Goal: Ask a question

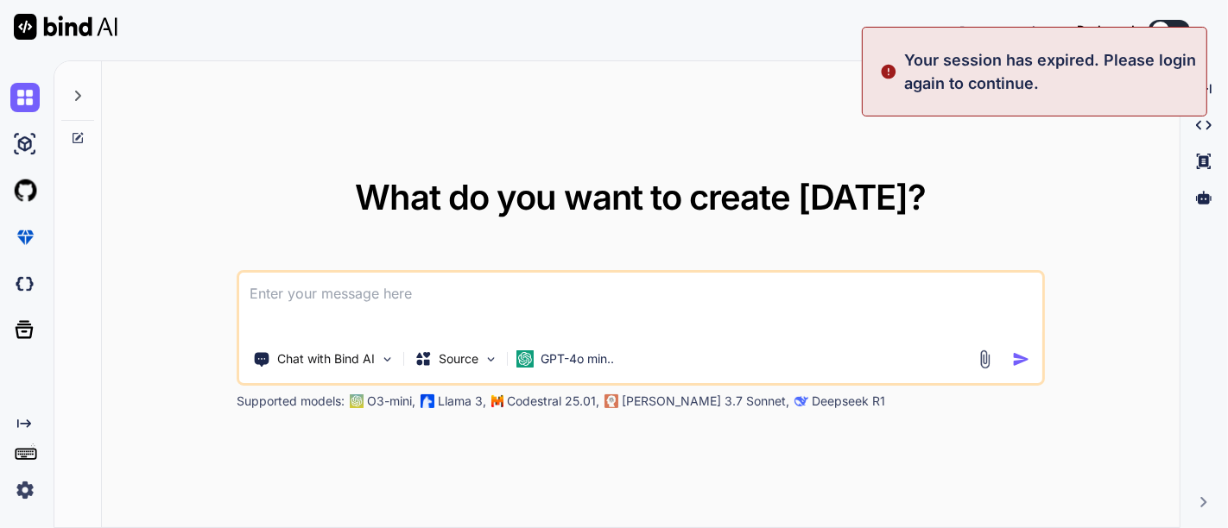
type textarea "x"
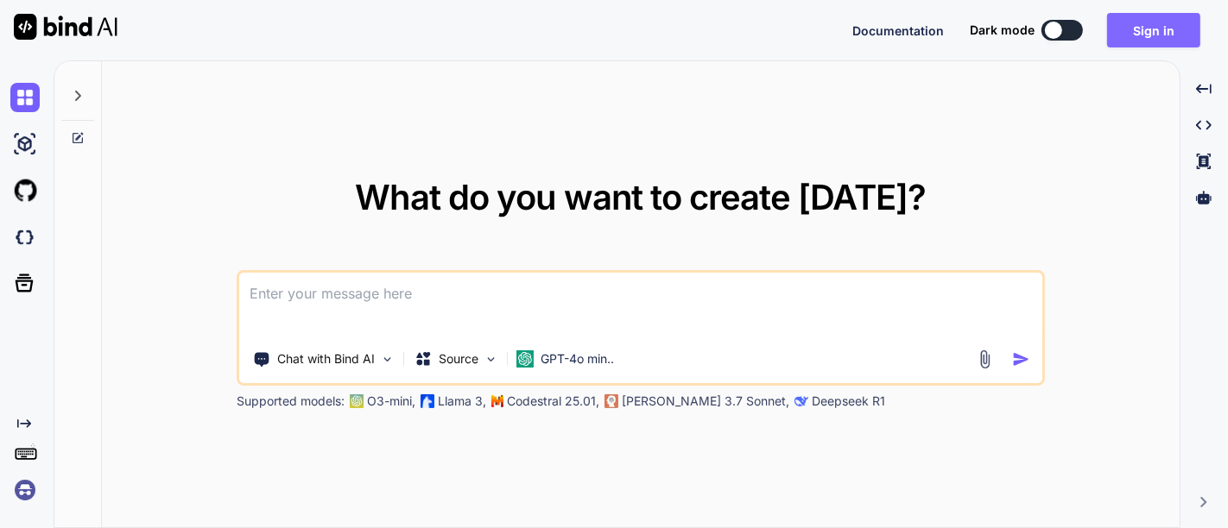
click at [1140, 30] on button "Sign in" at bounding box center [1153, 30] width 93 height 35
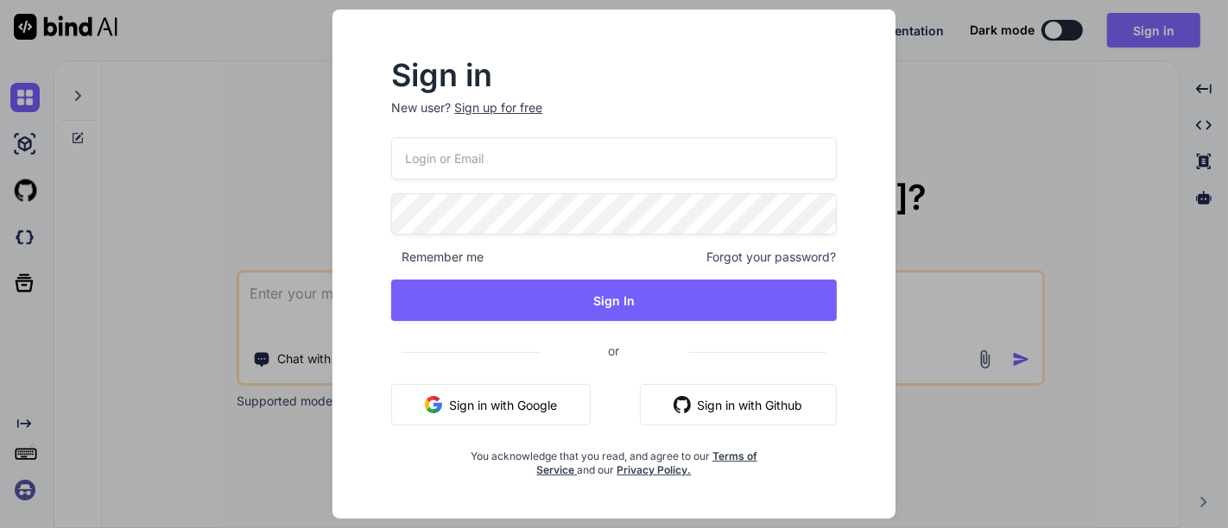
type input "[EMAIL_ADDRESS][DOMAIN_NAME]"
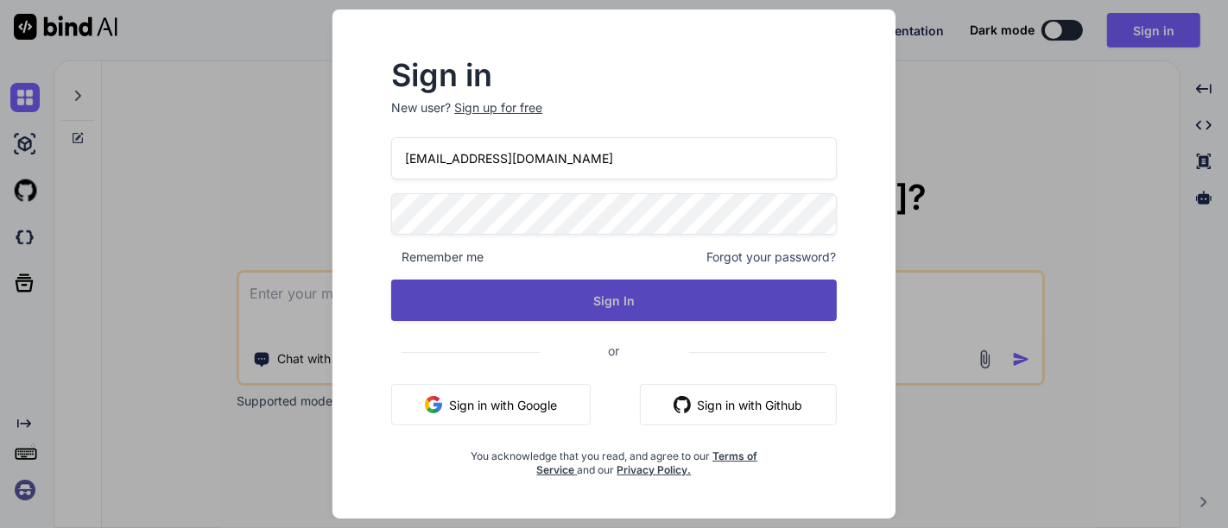
click at [622, 305] on button "Sign In" at bounding box center [613, 300] width 445 height 41
click at [584, 297] on button "Sign In" at bounding box center [613, 300] width 445 height 41
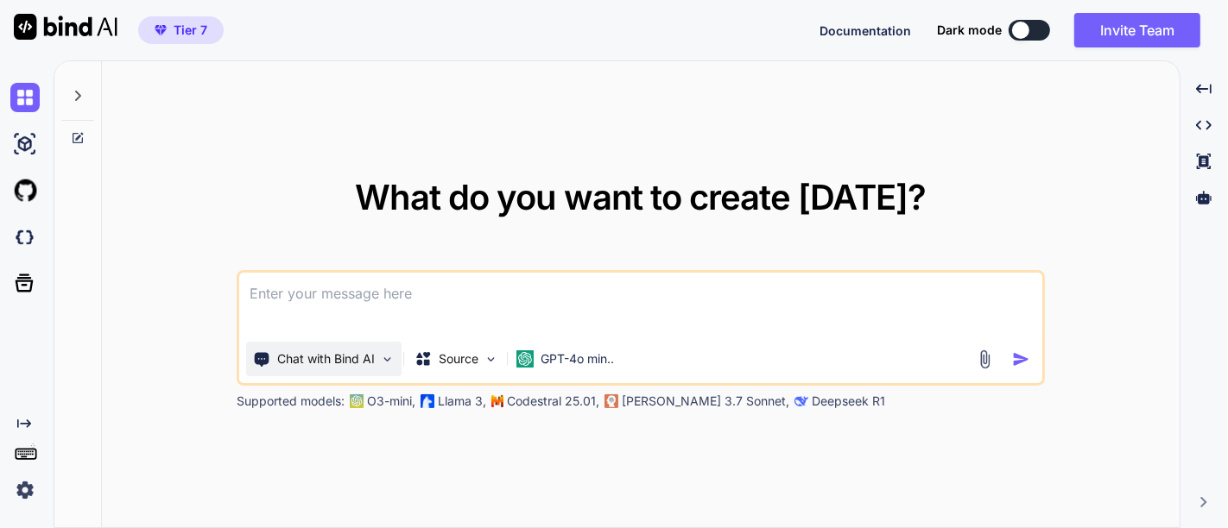
click at [360, 361] on p "Chat with Bind AI" at bounding box center [326, 359] width 98 height 17
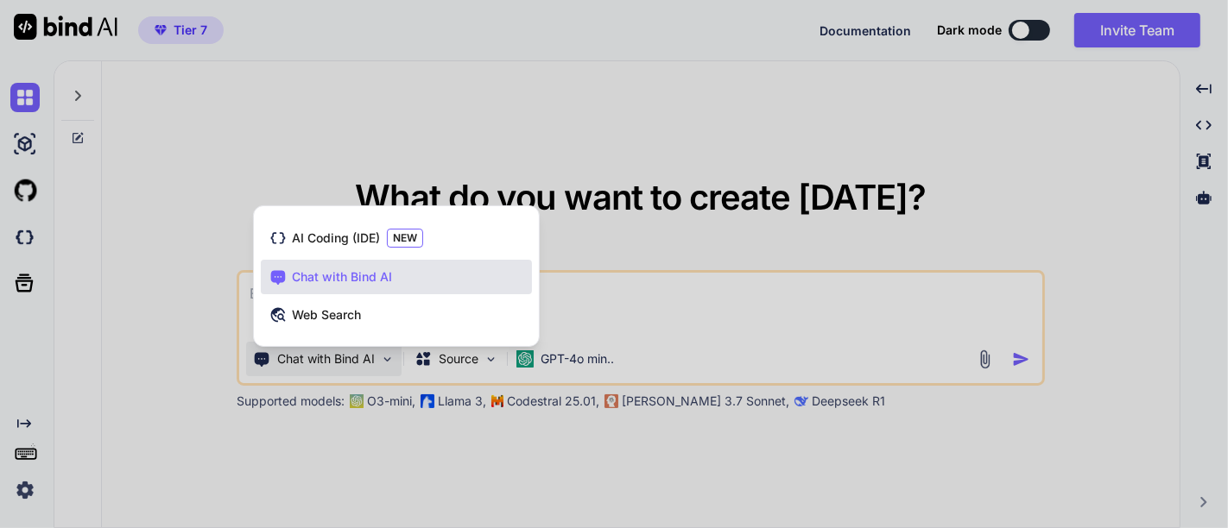
click at [453, 358] on div at bounding box center [614, 264] width 1228 height 528
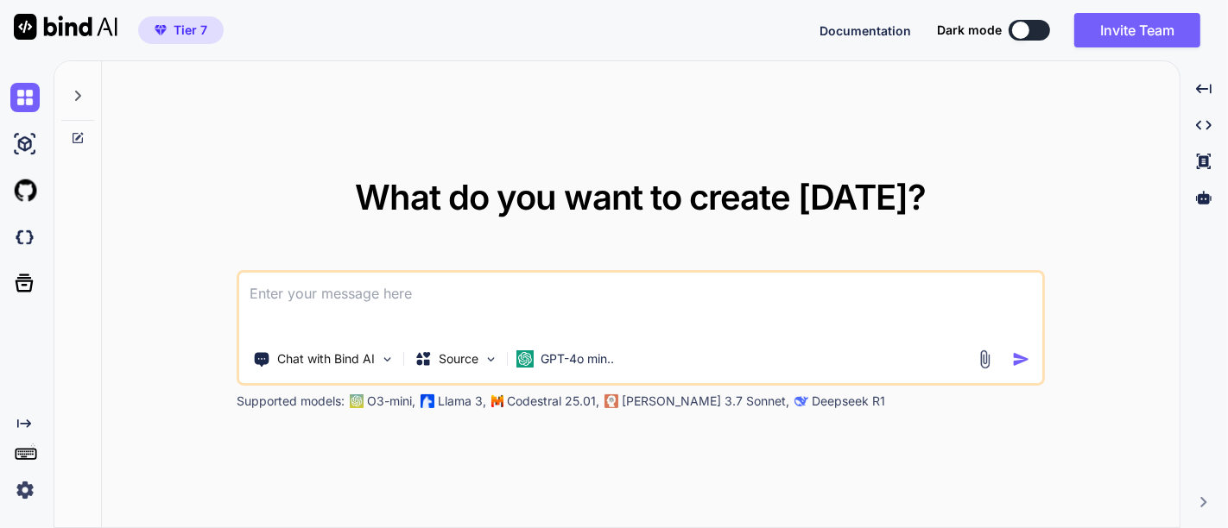
click at [453, 358] on p "Source" at bounding box center [459, 359] width 40 height 17
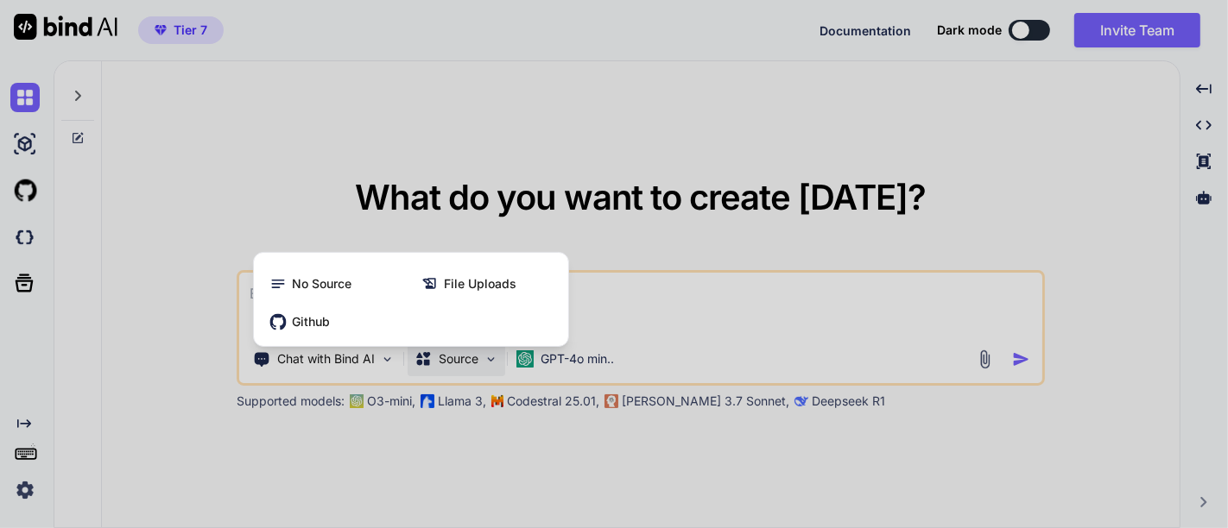
click at [557, 358] on div at bounding box center [614, 264] width 1228 height 528
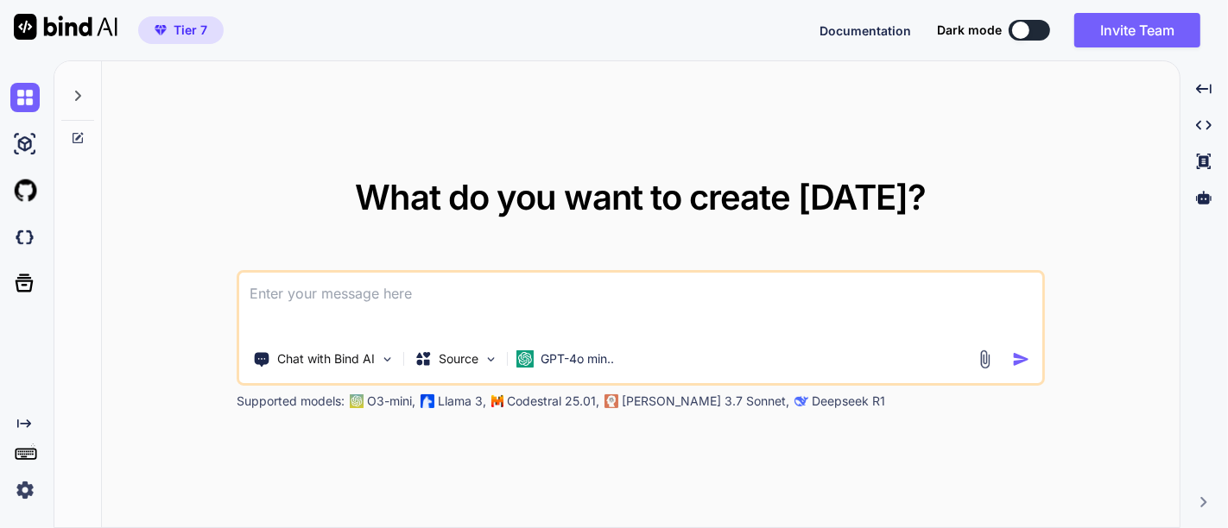
click at [557, 358] on p "GPT-4o min.." at bounding box center [576, 359] width 73 height 17
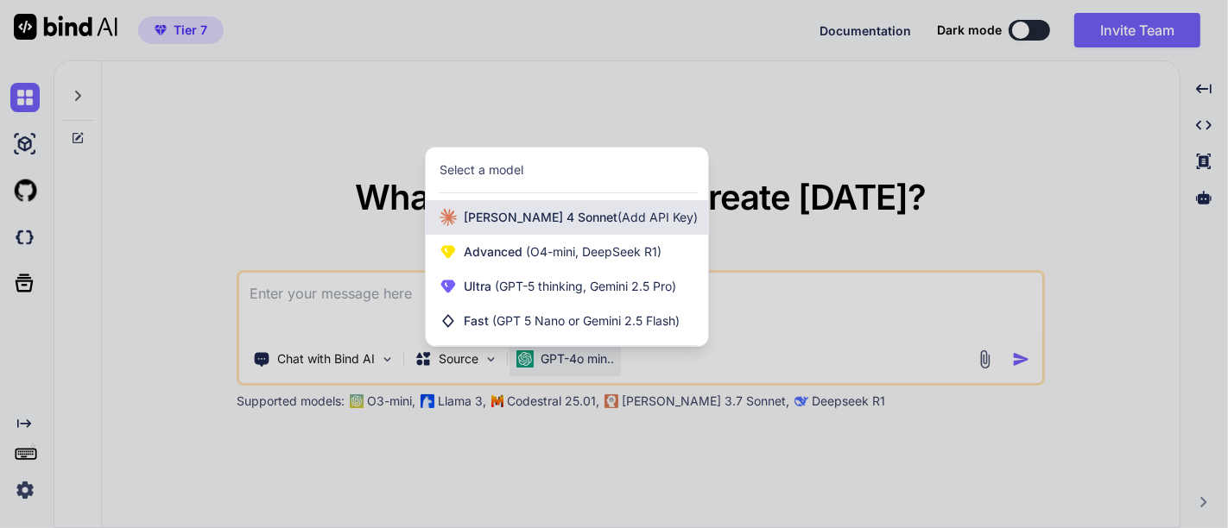
click at [555, 224] on span "[PERSON_NAME] 4 Sonnet (Add API Key)" at bounding box center [581, 217] width 234 height 17
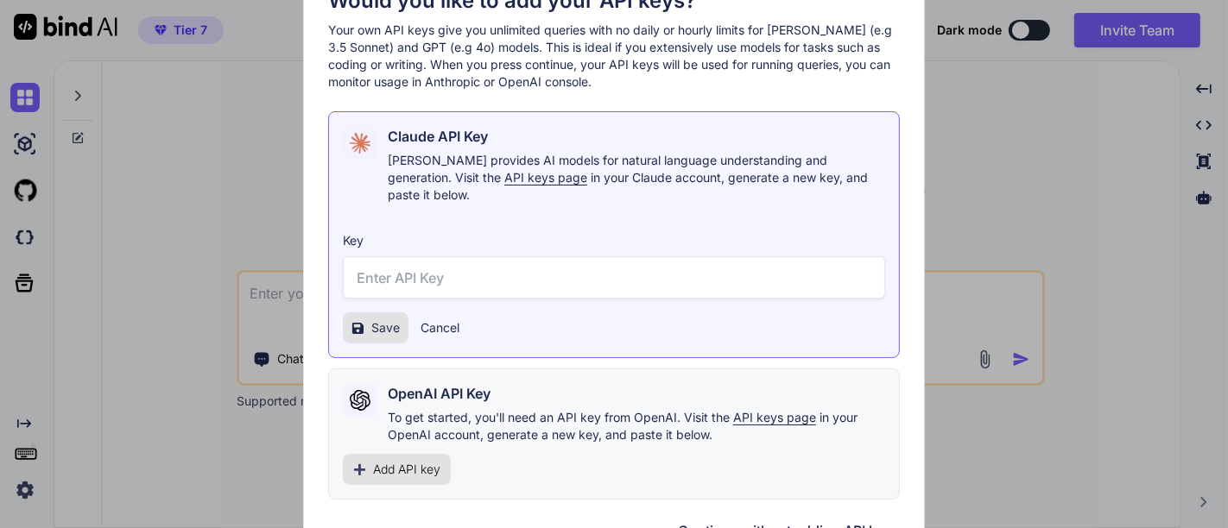
click at [728, 521] on button "Continue without adding API keys" at bounding box center [789, 531] width 222 height 21
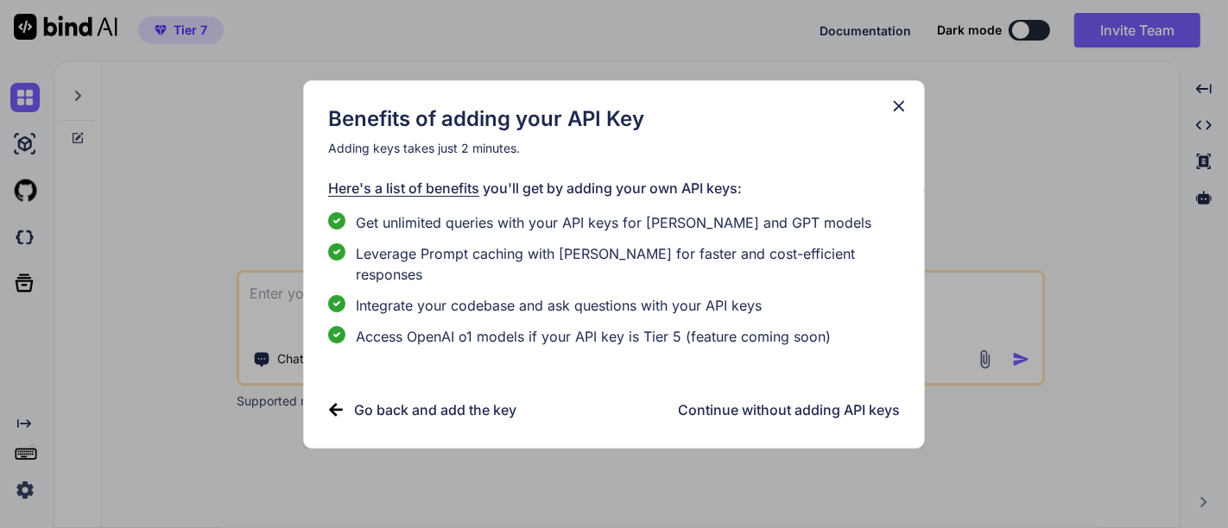
click at [789, 400] on h3 "Continue without adding API keys" at bounding box center [789, 410] width 222 height 21
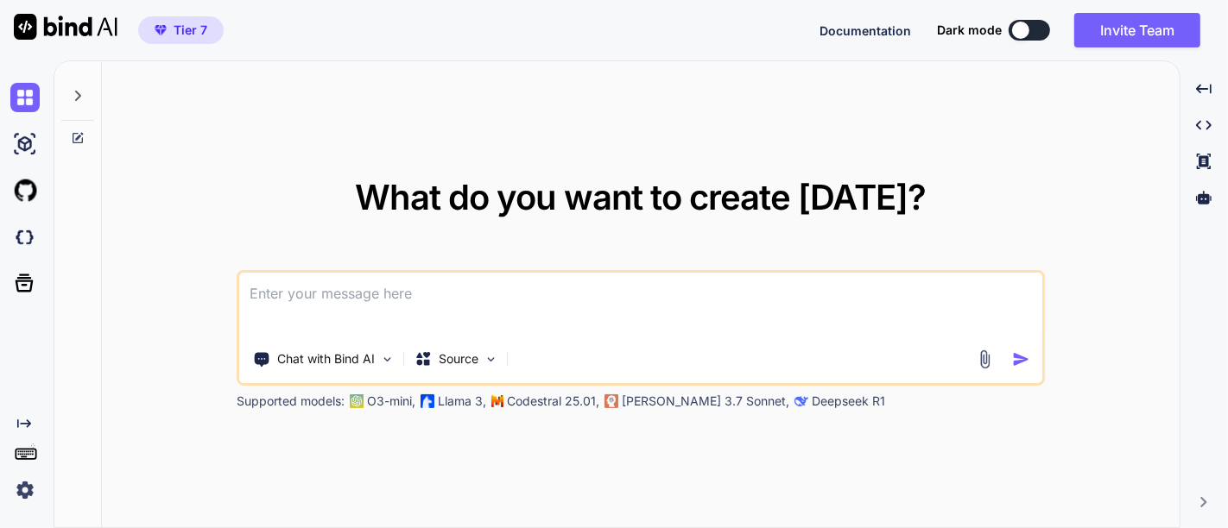
click at [519, 314] on textarea at bounding box center [640, 305] width 803 height 64
click at [483, 360] on div "Source" at bounding box center [457, 359] width 98 height 35
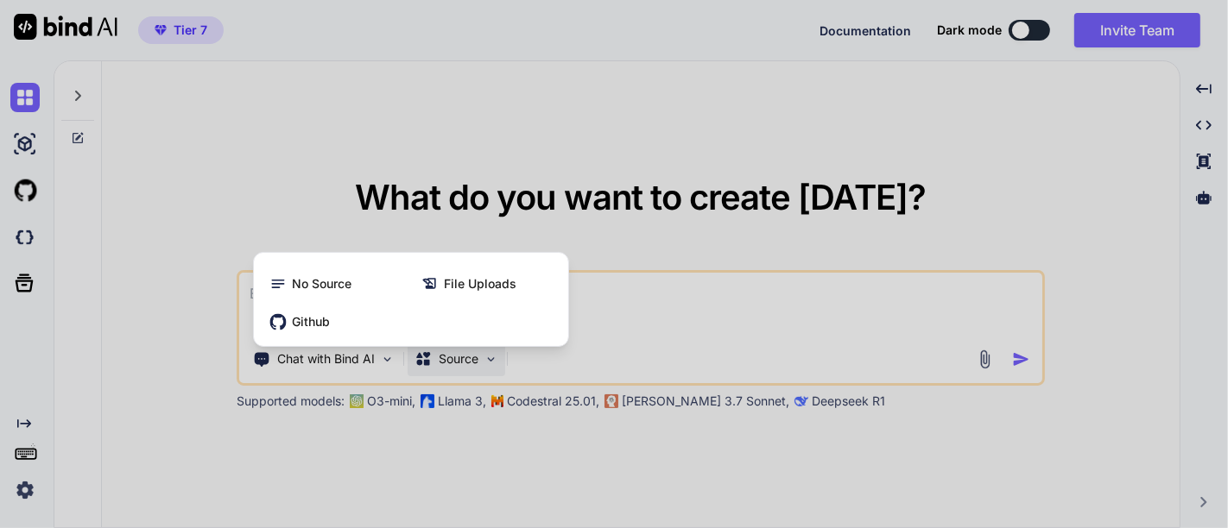
click at [483, 360] on div at bounding box center [614, 264] width 1228 height 528
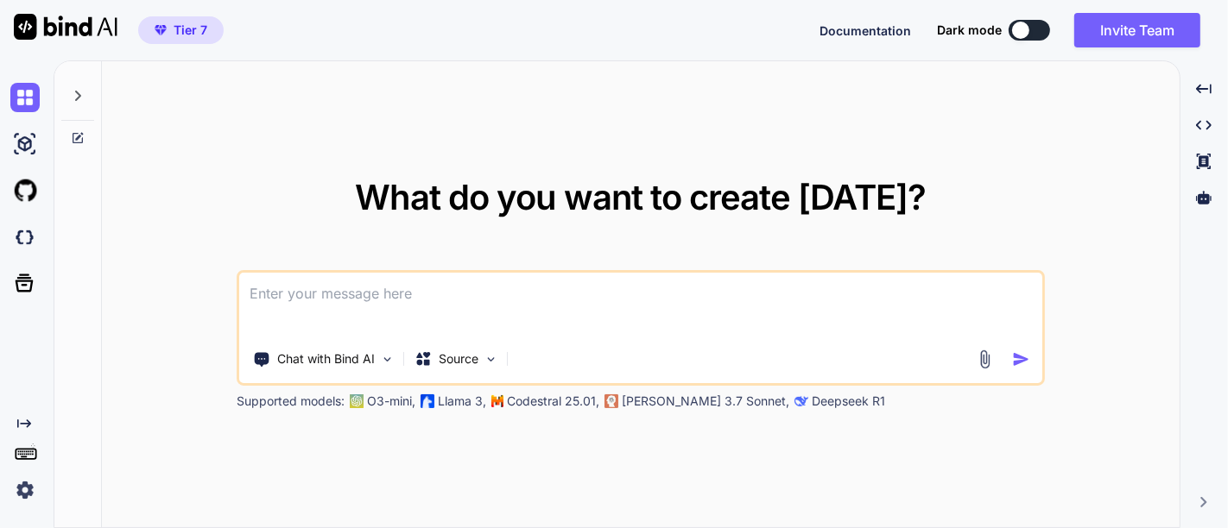
click at [348, 287] on textarea at bounding box center [640, 305] width 803 height 64
paste textarea "Lore ip dol sita consectet adip eli seddoe: *** ## Temporinc Utlabo e Doloremag…"
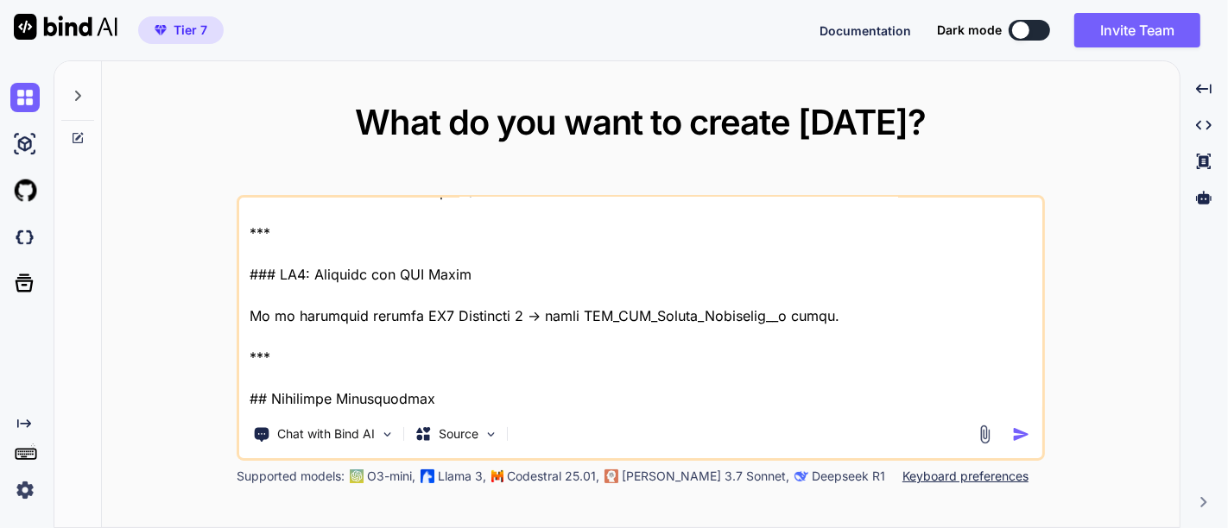
scroll to position [1292, 0]
type textarea "Lore ip dol sita consectet adip eli seddoe: *** ## Temporinc Utlabo e Doloremag…"
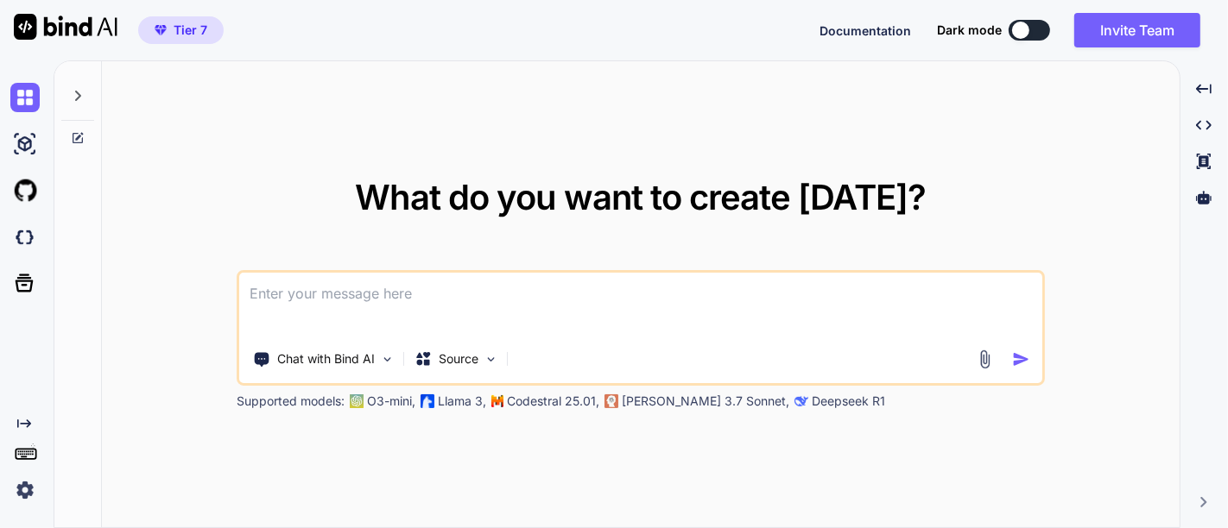
scroll to position [0, 0]
paste textarea "## Loremipsu Dolors a Consectetu Adip Elits Doeiu temp incididun Utlabor etdolo…"
type textarea "## Loremipsu Dolors a Consectetu Adip Elits Doeiu temp incididun Utlabor etdolo…"
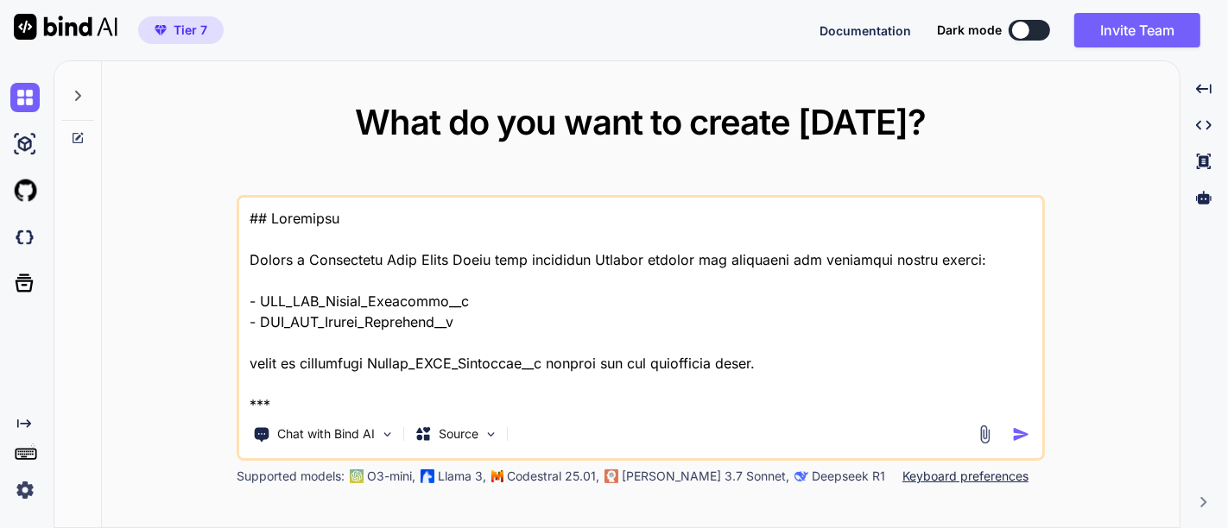
scroll to position [1555, 0]
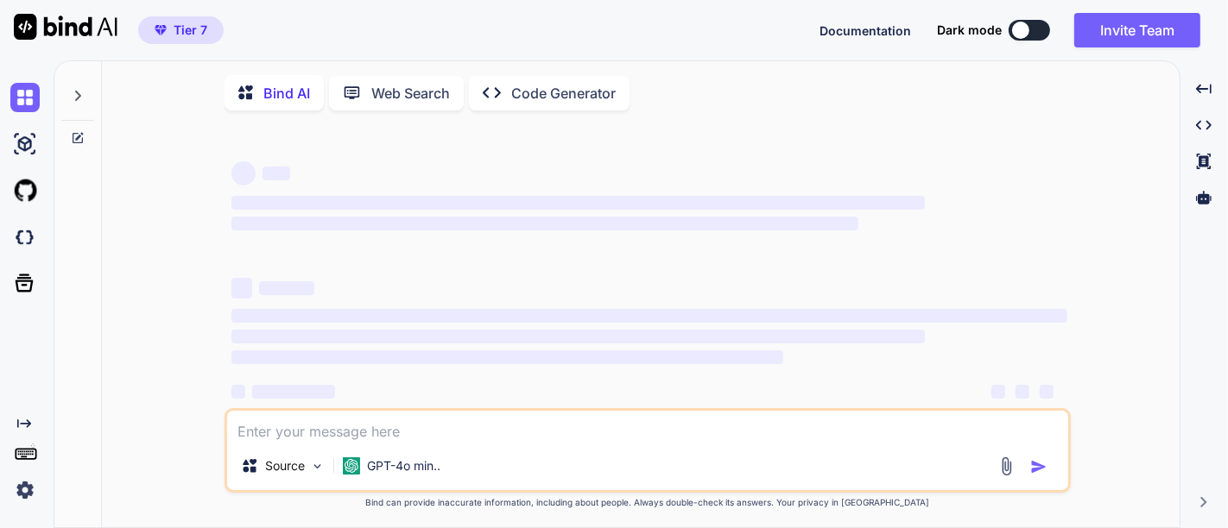
click at [1019, 433] on textarea at bounding box center [647, 426] width 841 height 31
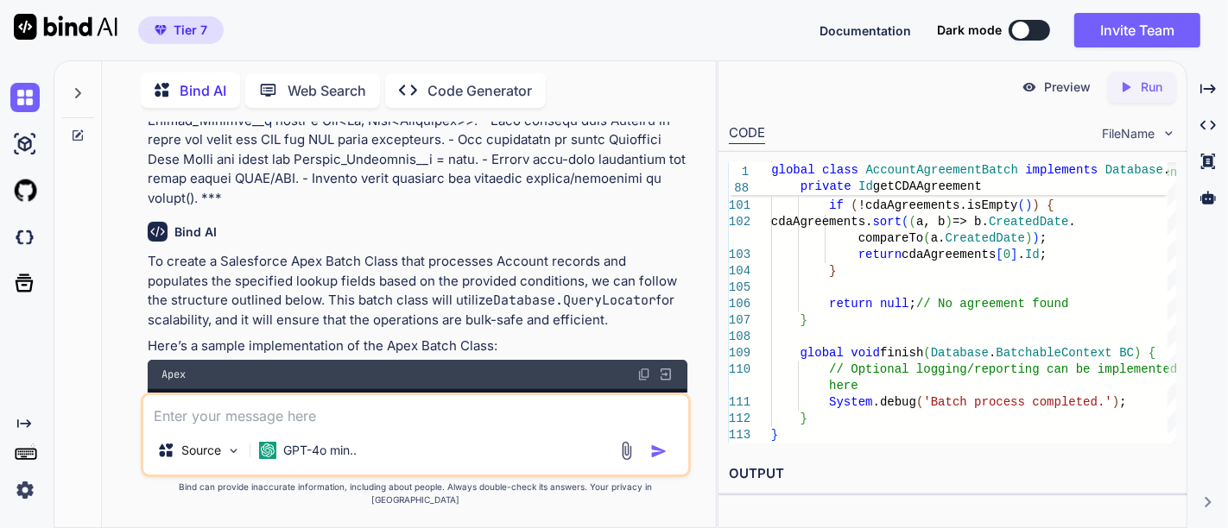
scroll to position [565, 0]
